Goal: Task Accomplishment & Management: Manage account settings

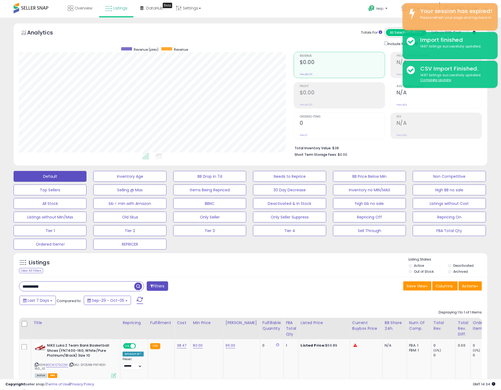
scroll to position [111, 275]
type input "**********"
click at [139, 289] on span "button" at bounding box center [138, 286] width 8 height 8
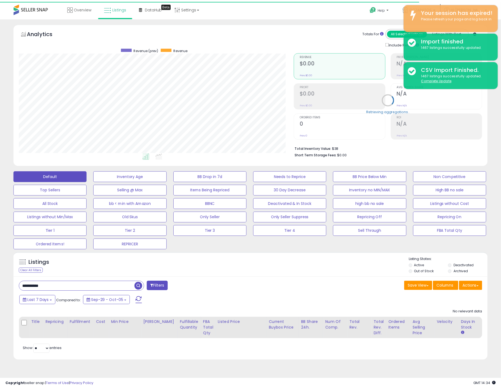
scroll to position [111, 277]
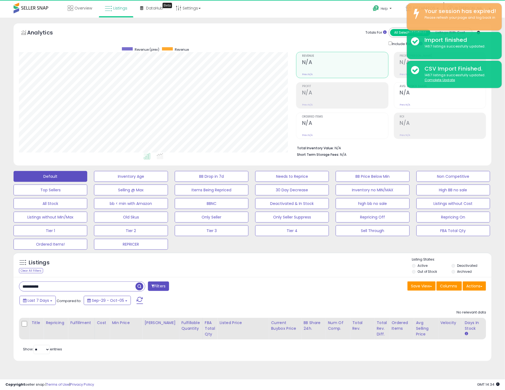
click at [167, 287] on button "Filters" at bounding box center [158, 285] width 21 height 9
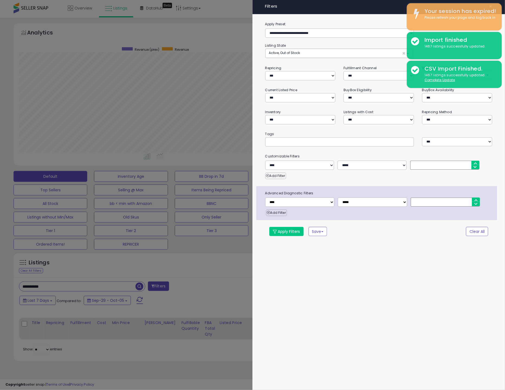
click at [259, 293] on div "**********" at bounding box center [379, 195] width 253 height 390
drag, startPoint x: 220, startPoint y: 291, endPoint x: 262, endPoint y: 286, distance: 42.1
click at [220, 291] on div at bounding box center [252, 195] width 505 height 390
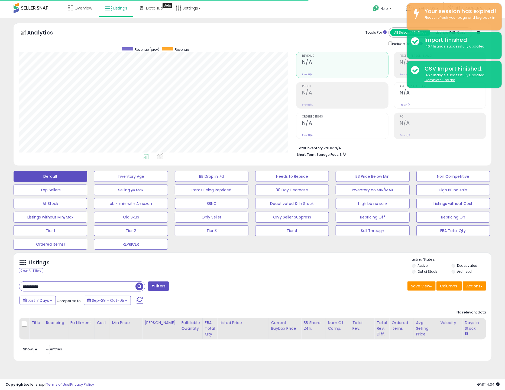
drag, startPoint x: 458, startPoint y: 267, endPoint x: 417, endPoint y: 272, distance: 41.8
click at [458, 267] on label "Deactivated" at bounding box center [468, 265] width 20 height 5
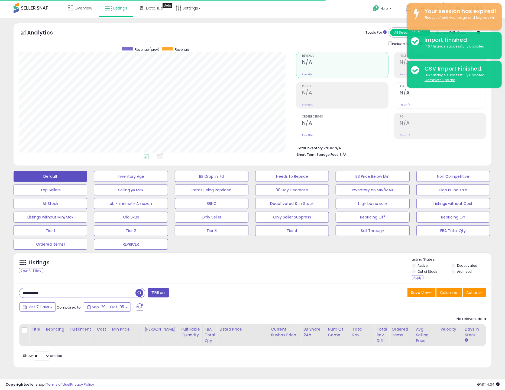
scroll to position [270975, 270811]
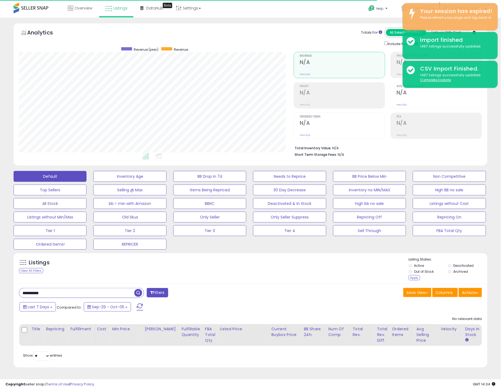
click at [156, 290] on button "Filters" at bounding box center [157, 292] width 21 height 9
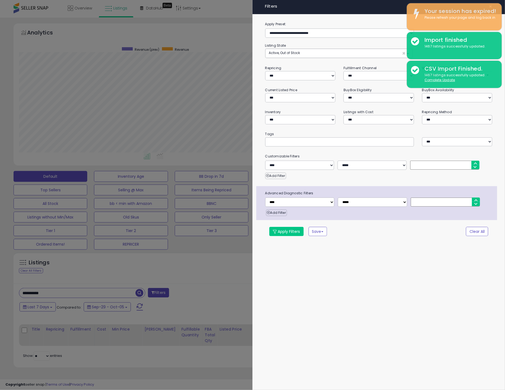
click at [173, 289] on div at bounding box center [252, 195] width 505 height 390
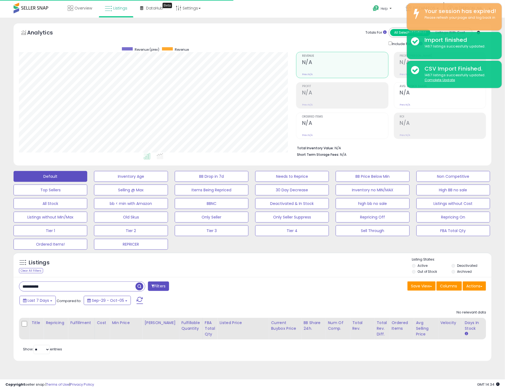
click at [137, 287] on span "button" at bounding box center [140, 286] width 8 height 8
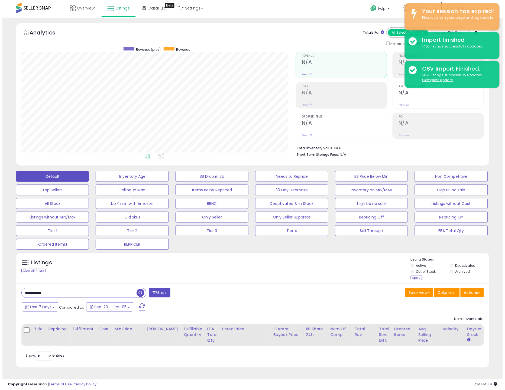
scroll to position [111, 275]
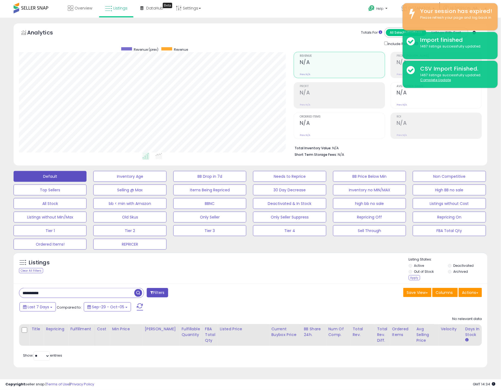
click at [138, 293] on span "button" at bounding box center [138, 293] width 8 height 8
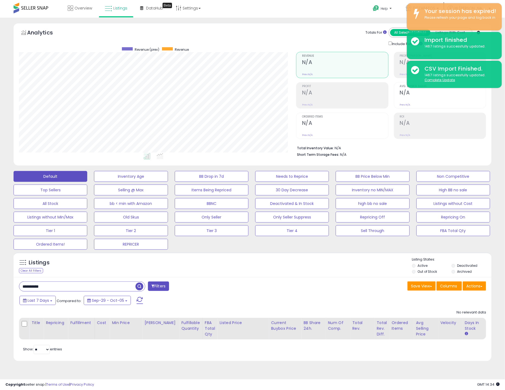
scroll to position [111, 277]
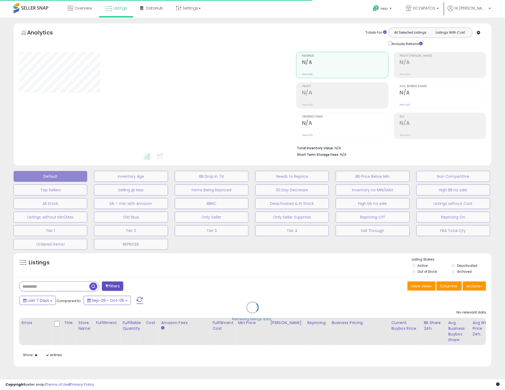
type input "**********"
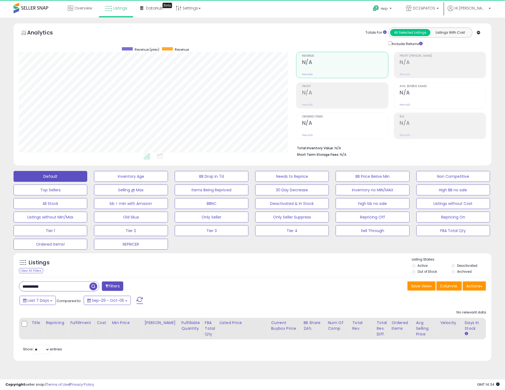
scroll to position [111, 277]
click at [114, 285] on button "Filters" at bounding box center [112, 285] width 21 height 9
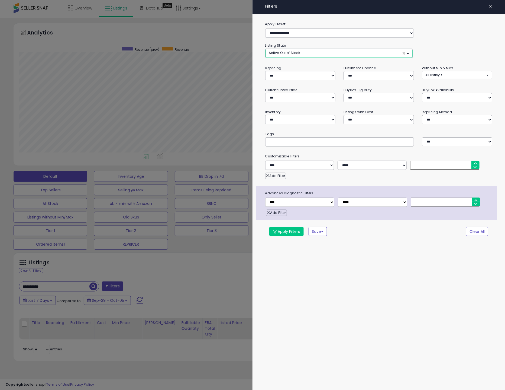
click at [408, 53] on button "Active, Out of Stock ×" at bounding box center [339, 53] width 147 height 9
select select "**********"
click at [274, 82] on span "Deactivated" at bounding box center [282, 83] width 20 height 5
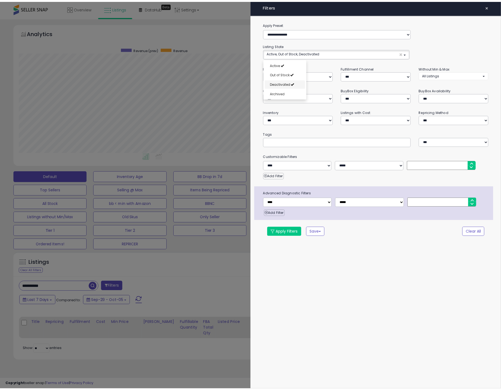
scroll to position [4, 0]
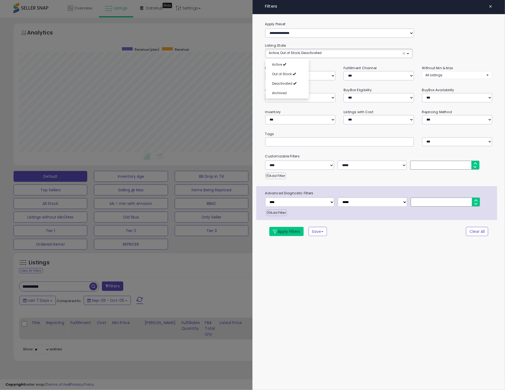
click at [289, 234] on button "Apply Filters" at bounding box center [286, 231] width 34 height 9
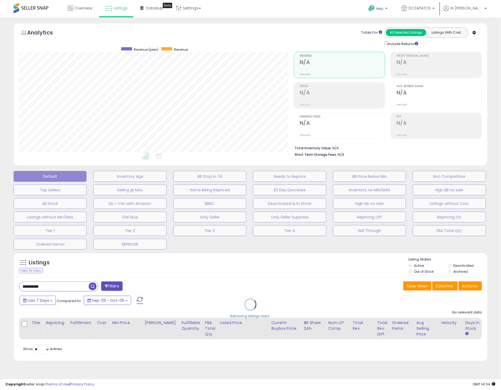
scroll to position [270975, 270811]
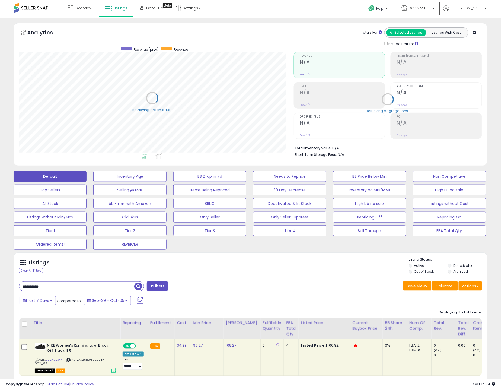
drag, startPoint x: 65, startPoint y: 285, endPoint x: -38, endPoint y: 288, distance: 103.3
click at [0, 288] on html "Unable to login Retrieving listings data.. has not yet accepted the Terms of Us…" at bounding box center [250, 195] width 501 height 390
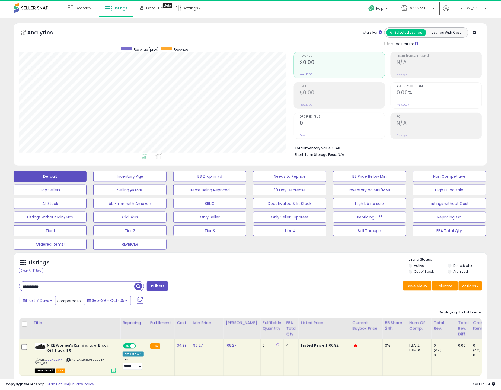
scroll to position [111, 275]
click at [136, 287] on span "button" at bounding box center [138, 286] width 8 height 8
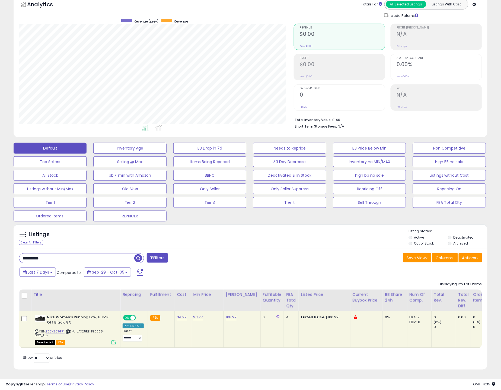
scroll to position [33, 0]
drag, startPoint x: 53, startPoint y: 252, endPoint x: -34, endPoint y: 240, distance: 88.4
click at [0, 240] on html "Unable to login Retrieving listings data.. has not yet accepted the Terms of Us…" at bounding box center [250, 167] width 501 height 390
click at [137, 254] on span "button" at bounding box center [138, 258] width 8 height 8
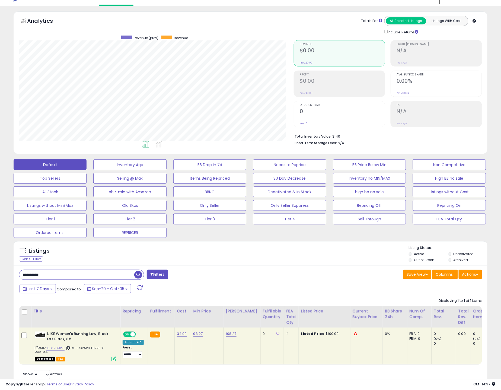
scroll to position [3, 0]
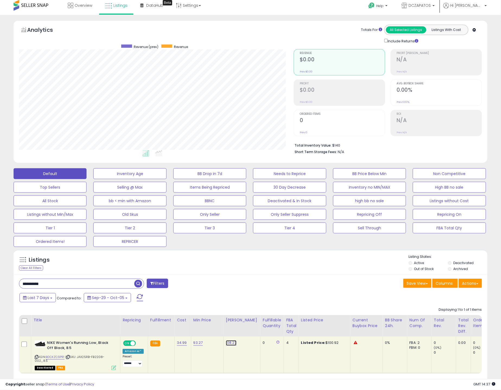
click at [229, 343] on link "108.27" at bounding box center [231, 342] width 11 height 5
drag, startPoint x: 220, startPoint y: 329, endPoint x: 173, endPoint y: 325, distance: 47.3
click at [173, 325] on table "Title Repricing" at bounding box center [368, 344] width 699 height 59
type input "**"
click at [249, 333] on button "submit" at bounding box center [244, 329] width 9 height 8
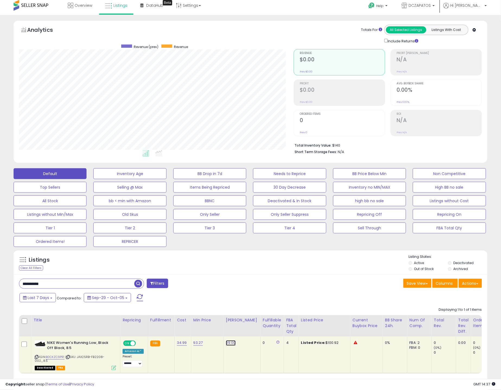
click at [231, 342] on link "99.00" at bounding box center [231, 342] width 10 height 5
drag, startPoint x: 210, startPoint y: 332, endPoint x: 114, endPoint y: 320, distance: 96.7
click at [150, 330] on table "Title Repricing" at bounding box center [368, 344] width 699 height 59
type input "**"
click at [246, 329] on icon "submit" at bounding box center [243, 328] width 3 height 3
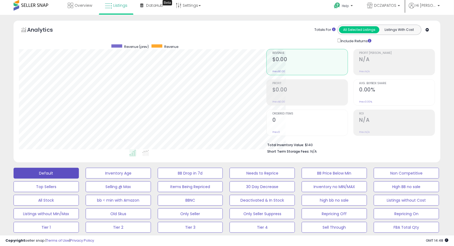
scroll to position [111, 248]
